Goal: Ask a question

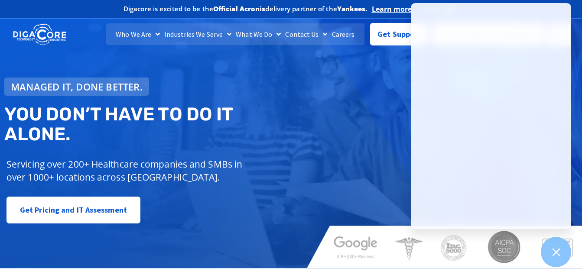
click at [362, 134] on div "Managed IT, done better. You don’t have to do IT alone. Servicing over 200+ Hea…" at bounding box center [291, 140] width 582 height 256
click at [364, 52] on div "Managed IT, done better. You don’t have to do IT alone. Servicing over 200+ Hea…" at bounding box center [291, 140] width 582 height 256
click at [352, 112] on div "Managed IT, done better. You don’t have to do IT alone. Servicing over 200+ Hea…" at bounding box center [291, 140] width 582 height 256
click at [365, 73] on div "Managed IT, done better. You don’t have to do IT alone. Servicing over 200+ Hea…" at bounding box center [291, 140] width 582 height 256
click at [391, 42] on div "Get Support" at bounding box center [399, 34] width 58 height 23
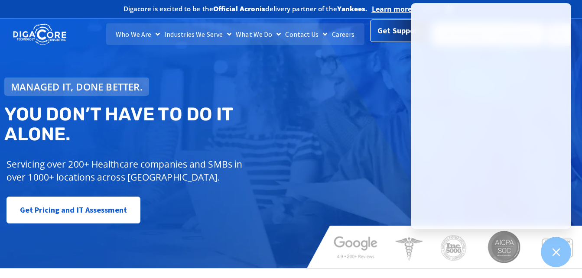
click at [381, 32] on span "Get Support" at bounding box center [399, 30] width 43 height 17
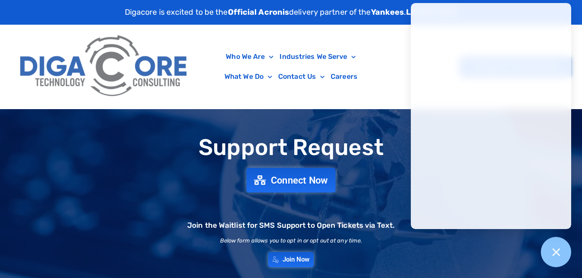
click at [277, 178] on span "Connect Now" at bounding box center [299, 181] width 57 height 10
